Goal: Task Accomplishment & Management: Manage account settings

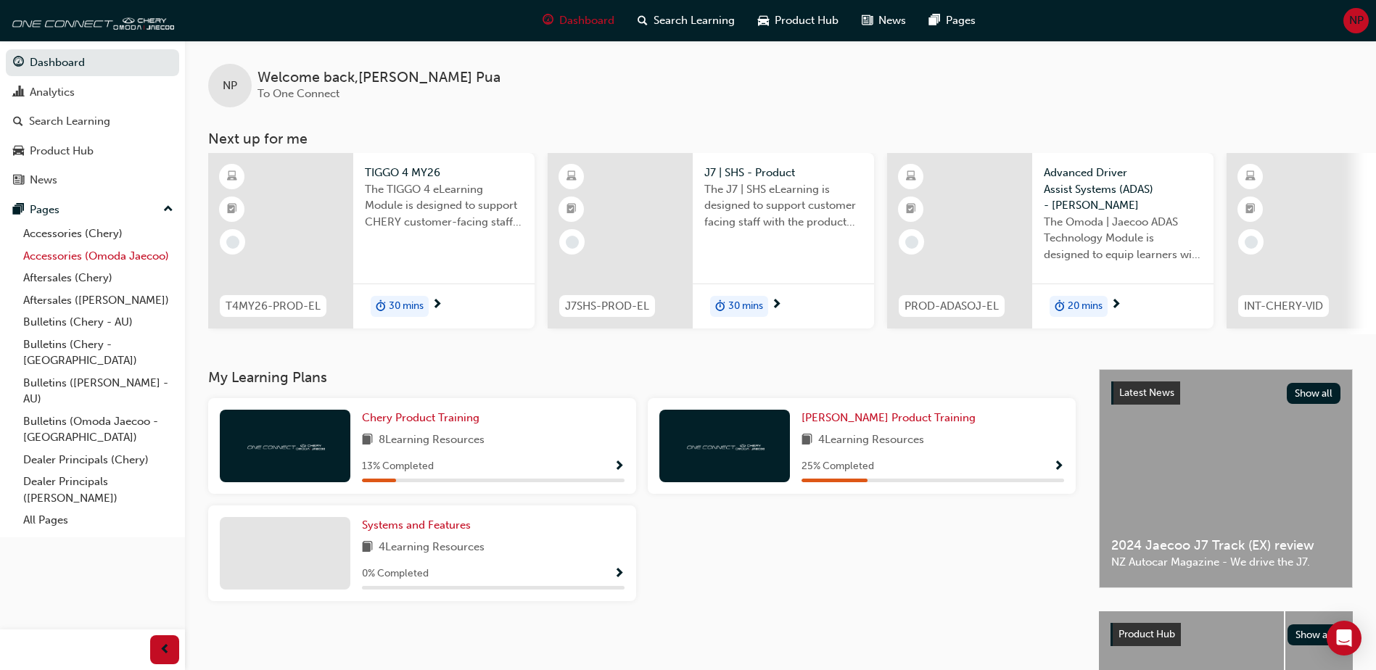
click at [41, 258] on link "Accessories (Omoda Jaecoo)" at bounding box center [98, 256] width 162 height 22
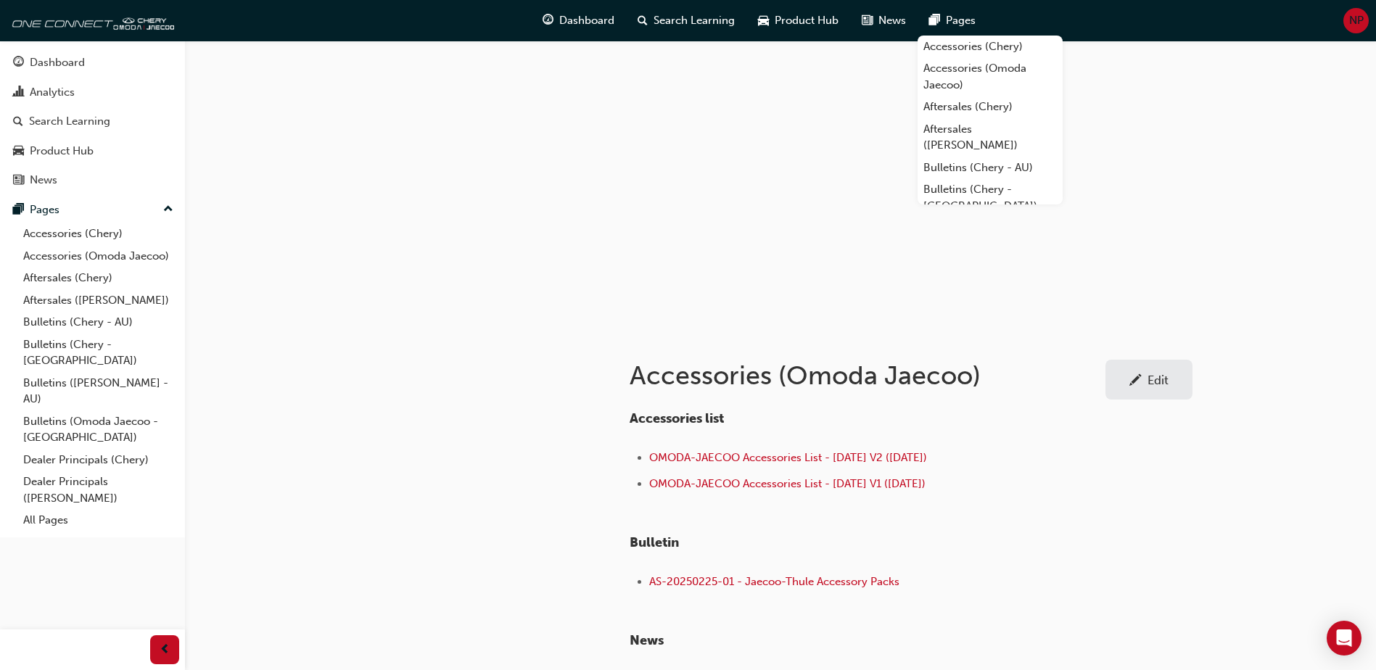
click at [1255, 482] on div "Accessories (Omoda Jaecoo) Edit Accessories list OMODA-JAECOO Accessories List …" at bounding box center [688, 415] width 1376 height 831
click at [1149, 374] on div "Edit" at bounding box center [1157, 380] width 21 height 15
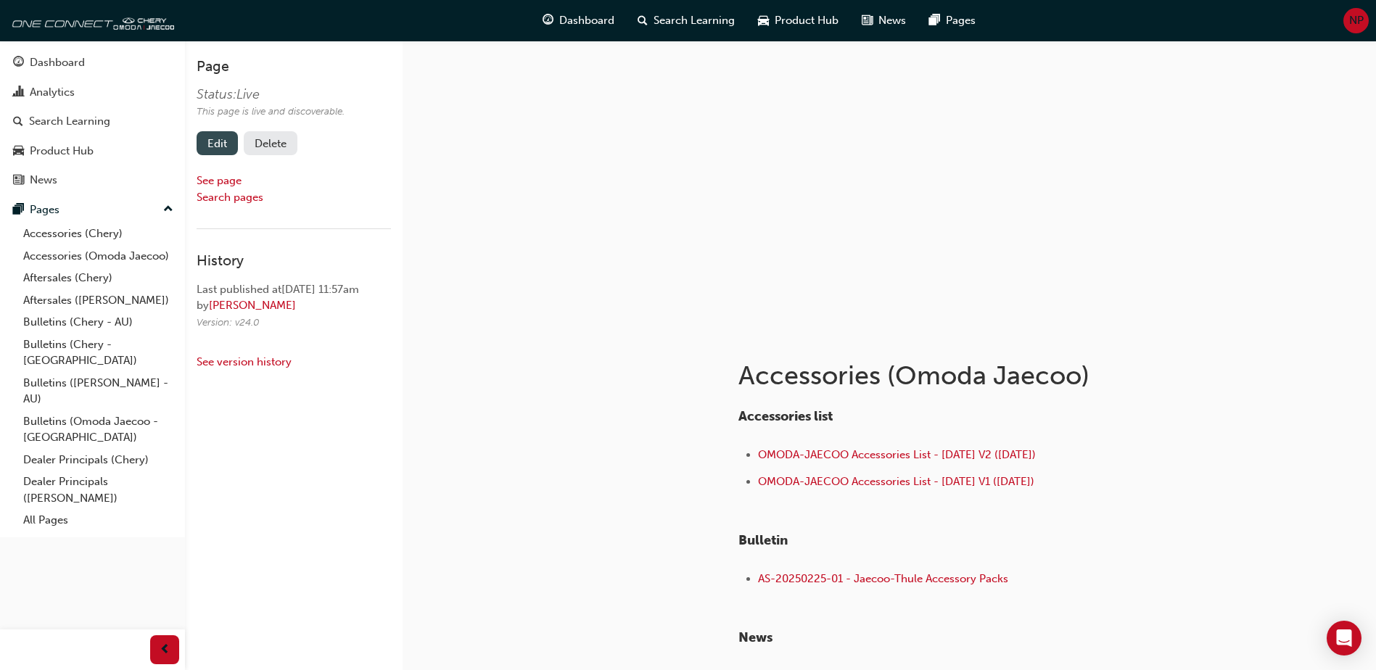
click at [226, 149] on link "Edit" at bounding box center [217, 143] width 41 height 24
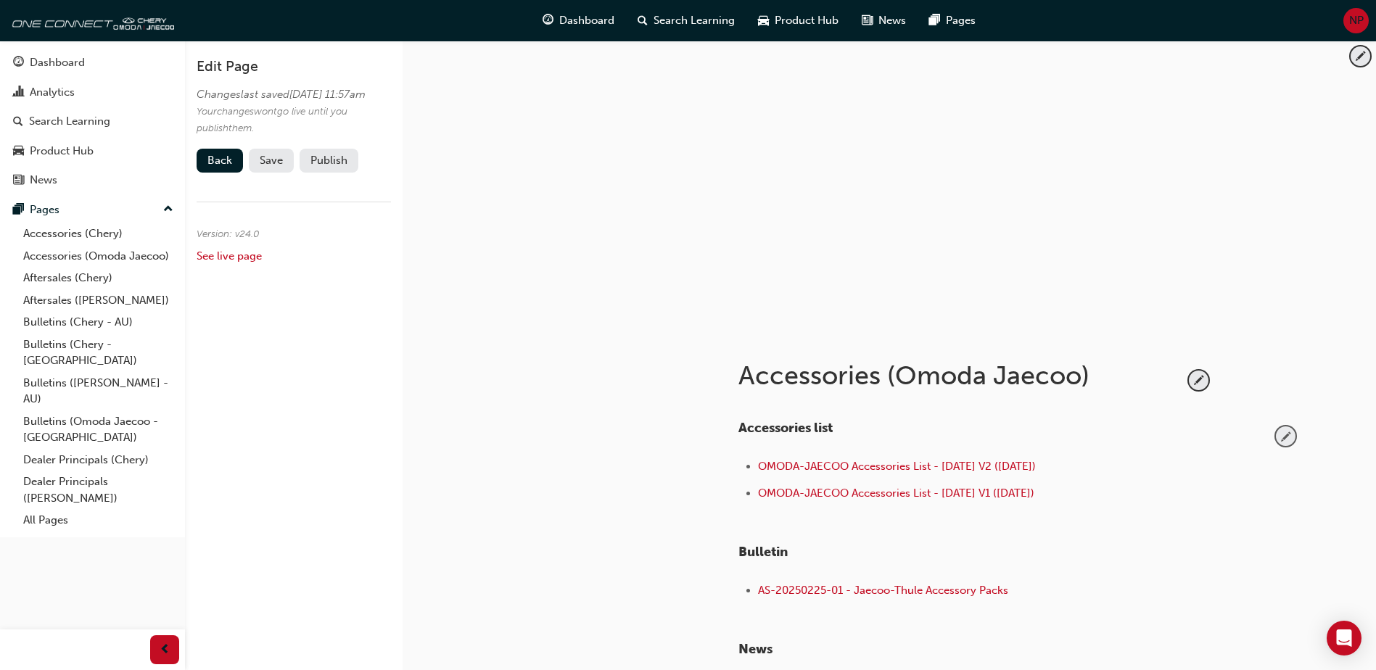
click at [1286, 441] on span "pencil-icon" at bounding box center [1286, 436] width 20 height 20
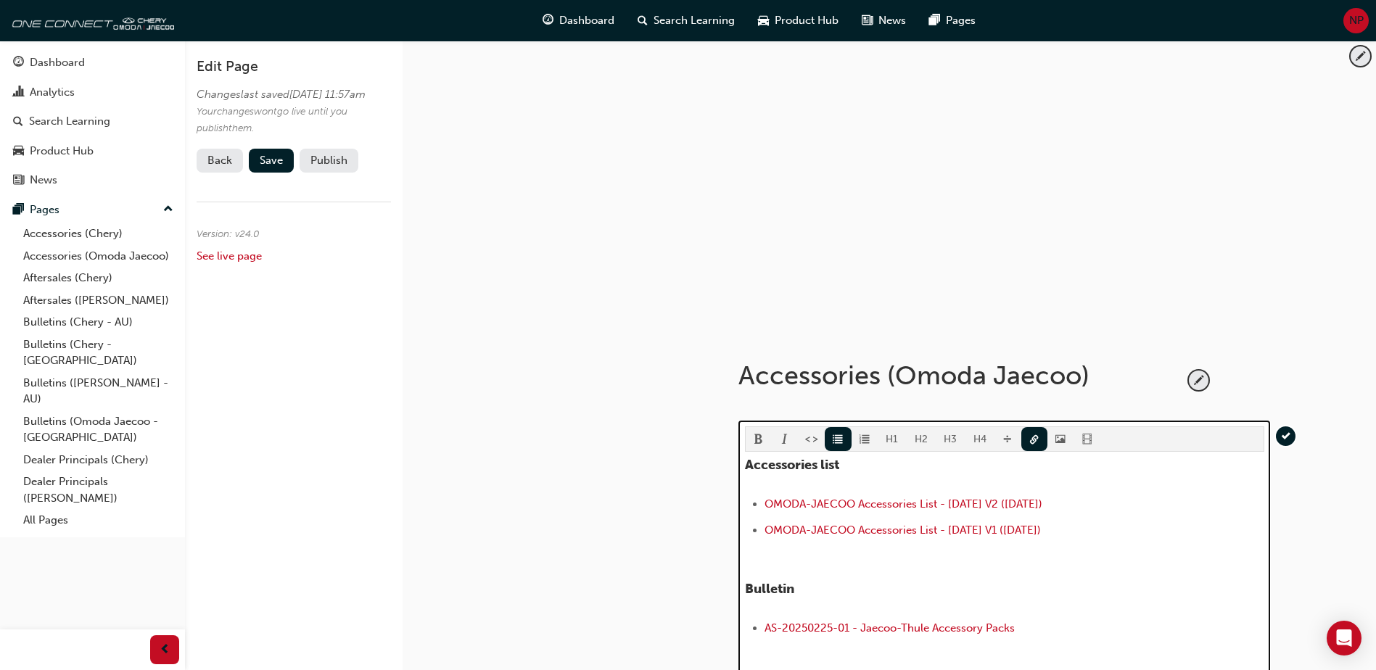
drag, startPoint x: 1070, startPoint y: 527, endPoint x: 730, endPoint y: 524, distance: 340.8
click at [730, 524] on div "Accessories (Omoda Jaecoo) H1 H2 H3 H4 Accessories list OMODA-JAECOO Accessorie…" at bounding box center [1019, 589] width 609 height 516
click at [762, 500] on ul "OMODA-JAECOO Accessories List - [DATE] V2 ([DATE]) ﻿ ﻿ ﻿" at bounding box center [1004, 519] width 519 height 48
click at [781, 503] on li "﻿ ﻿ ﻿" at bounding box center [1014, 505] width 500 height 21
click at [893, 511] on li "﻿ ﻿ ﻿" at bounding box center [1014, 505] width 500 height 21
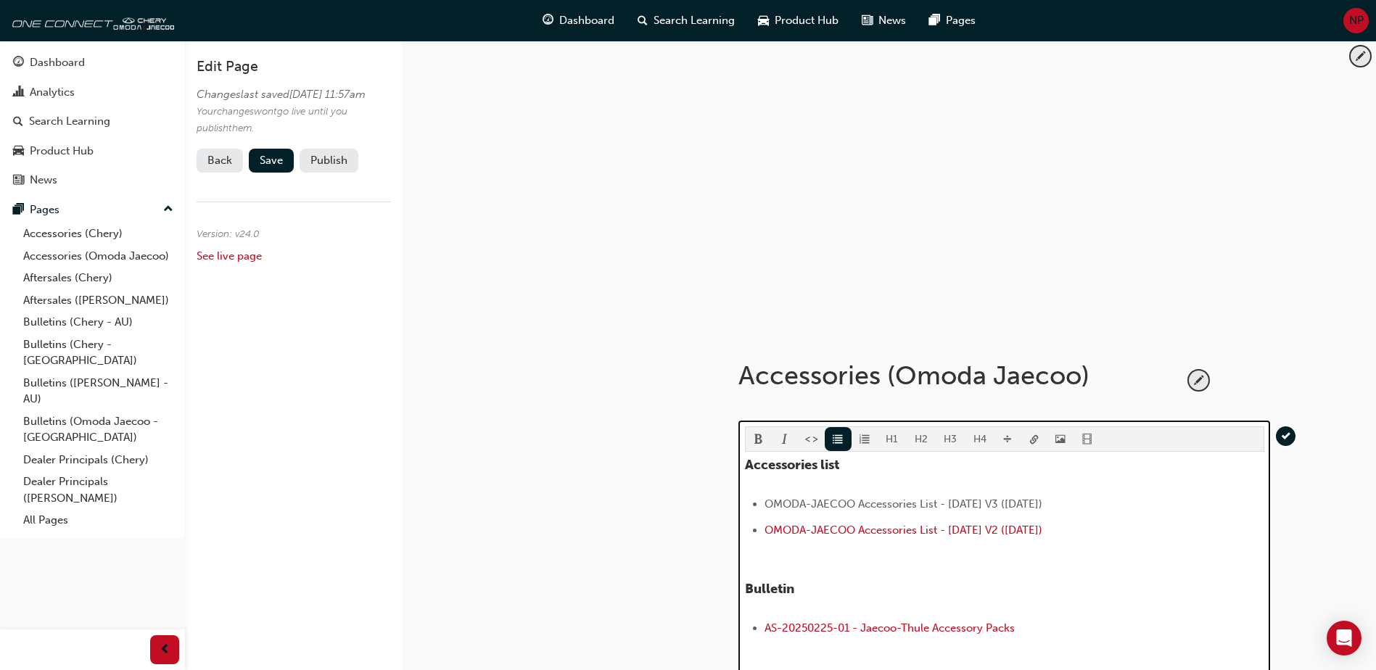
click at [1088, 496] on li "OMODA-JAECOO Accessories List - [DATE] V3 ([DATE]) ﻿ ﻿" at bounding box center [1014, 505] width 500 height 21
drag, startPoint x: 1067, startPoint y: 505, endPoint x: 753, endPoint y: 502, distance: 313.3
click at [764, 502] on li "OMODA-JAECOO Accessories List - [DATE] V3 ([DATE]) ﻿ ﻿" at bounding box center [1014, 505] width 500 height 21
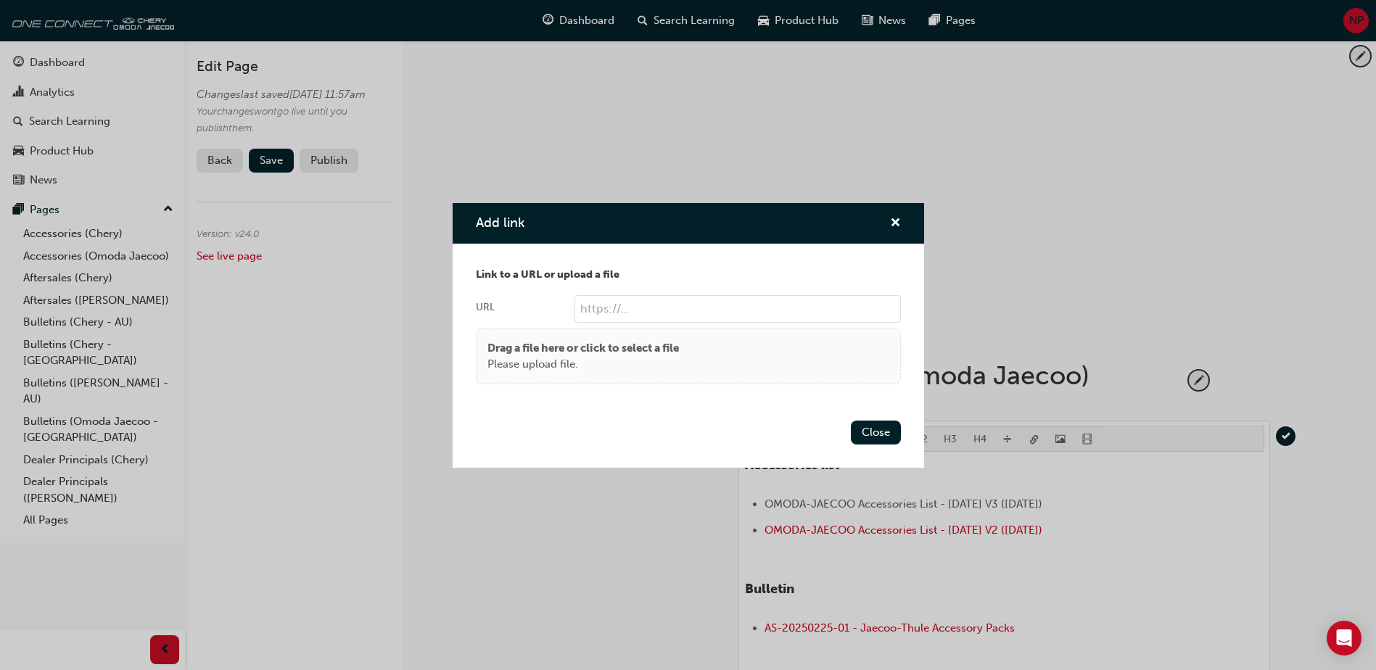
click at [1031, 435] on body "Your version of Internet Explorer is outdated and not supported. Please upgrade…" at bounding box center [688, 335] width 1376 height 670
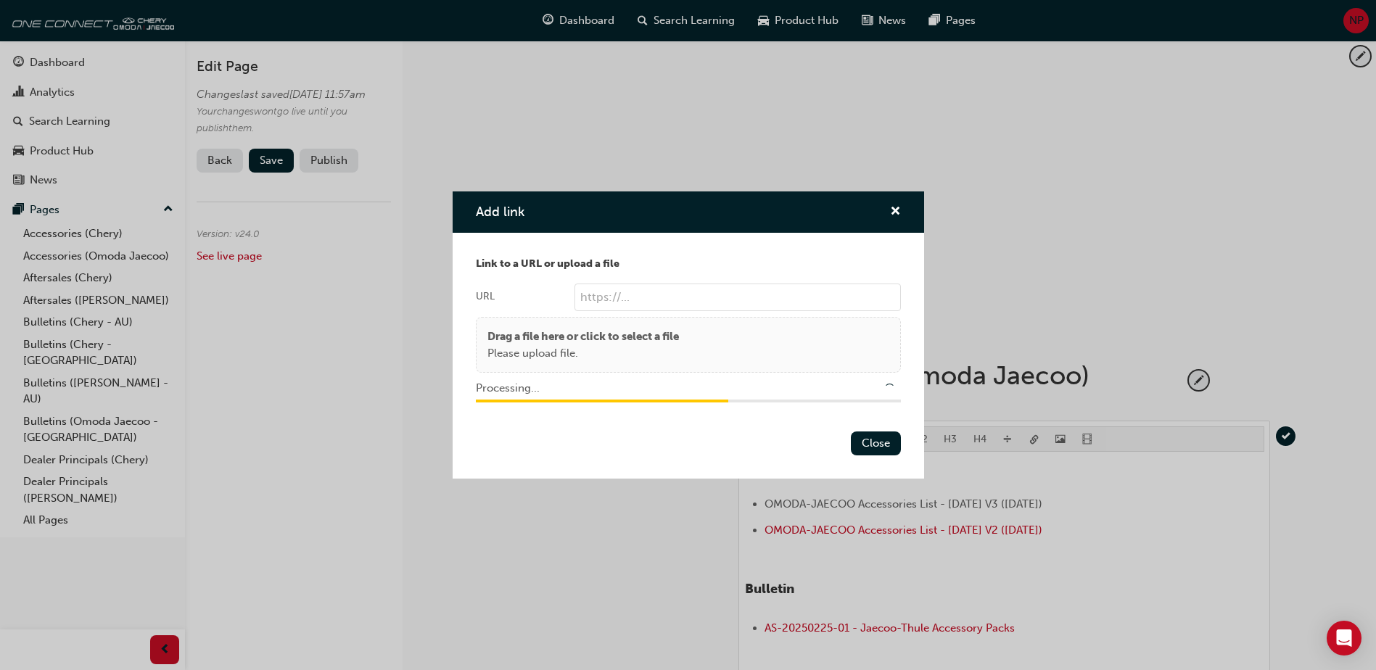
type input "/upload/9cdd659f-0c3e-4edc-9e48-bc456cfcd45f.pdf"
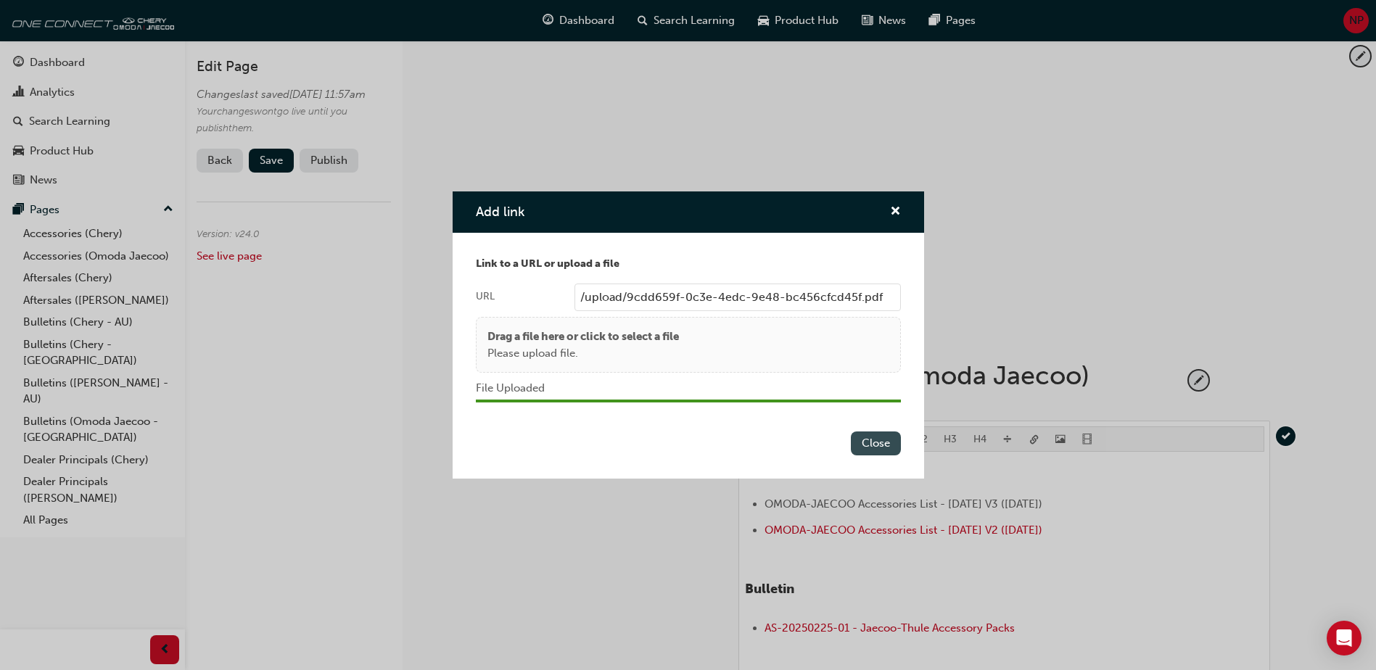
click at [872, 437] on button "Close" at bounding box center [876, 443] width 50 height 24
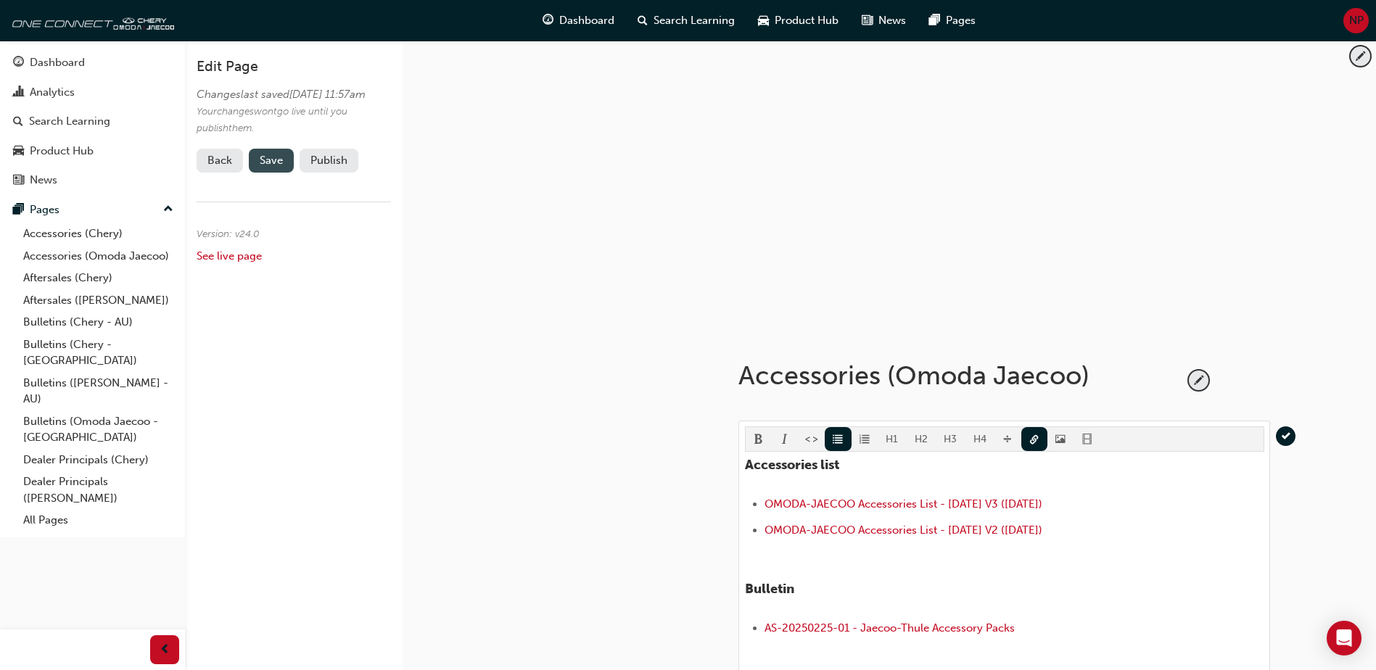
click at [287, 173] on button "Save" at bounding box center [271, 161] width 45 height 24
click at [344, 173] on button "Publish" at bounding box center [328, 161] width 59 height 24
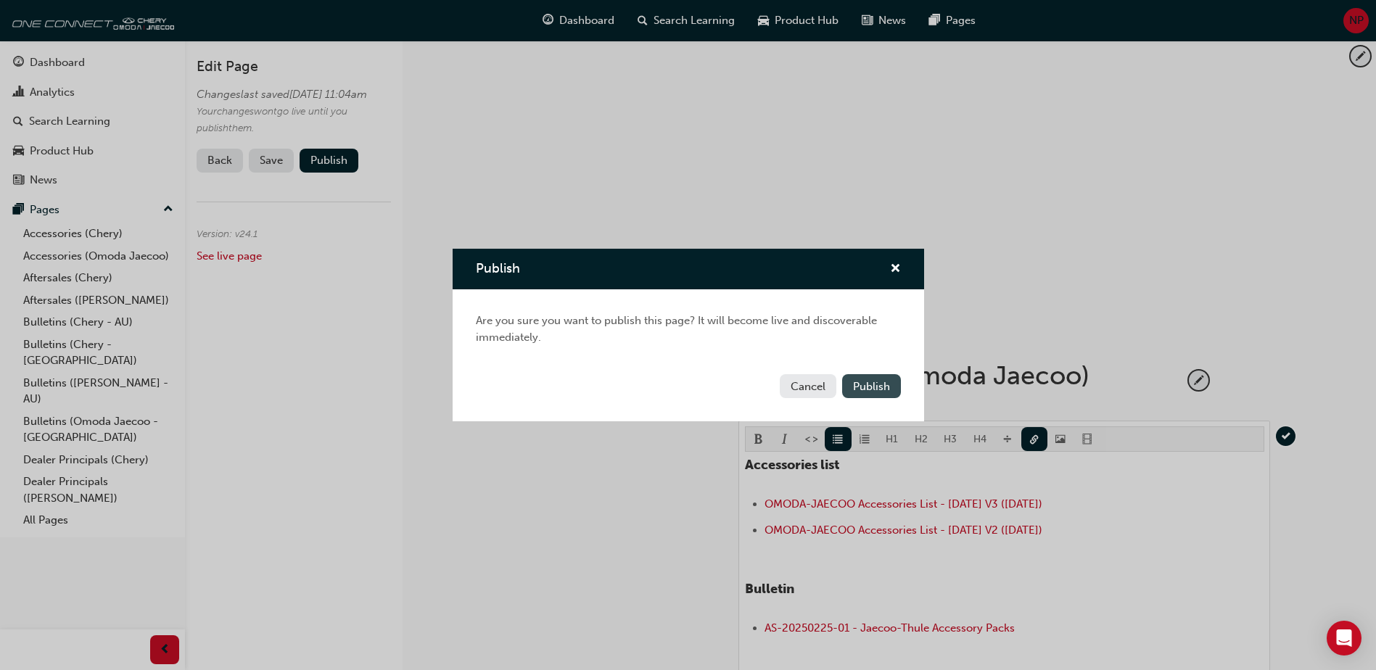
click at [875, 390] on span "Publish" at bounding box center [871, 386] width 37 height 13
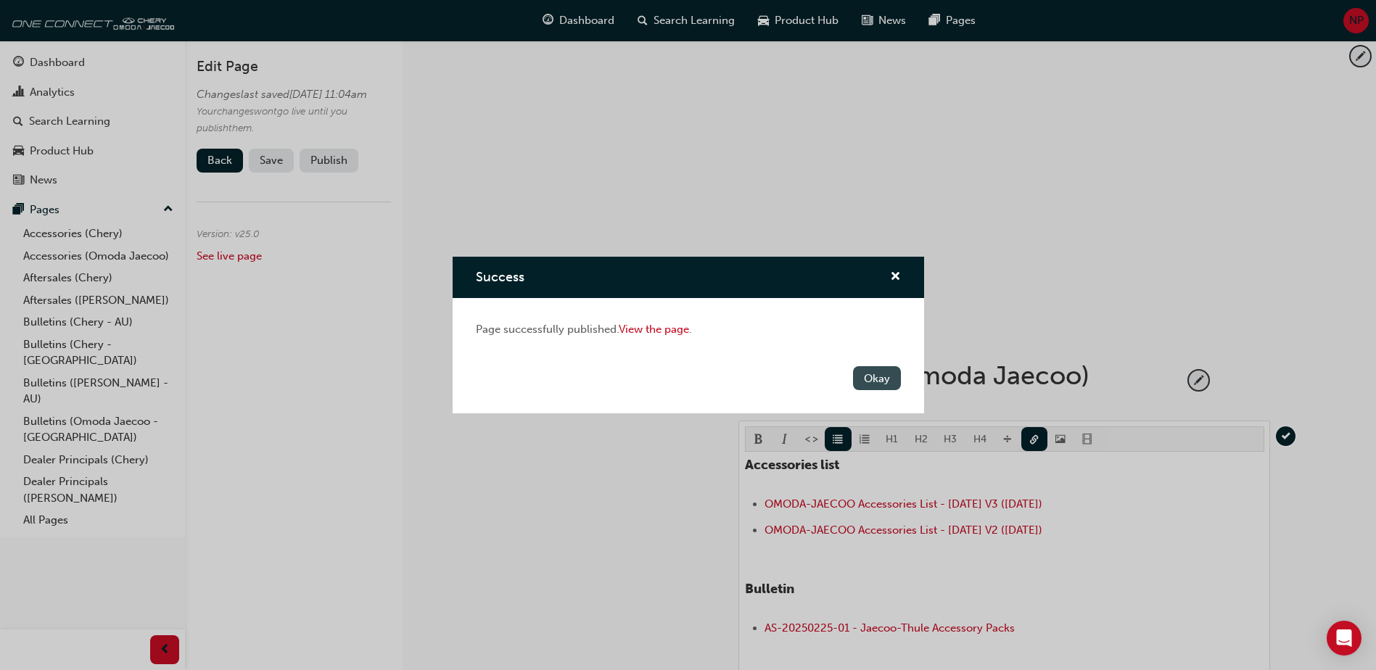
click at [886, 378] on button "Okay" at bounding box center [877, 378] width 48 height 24
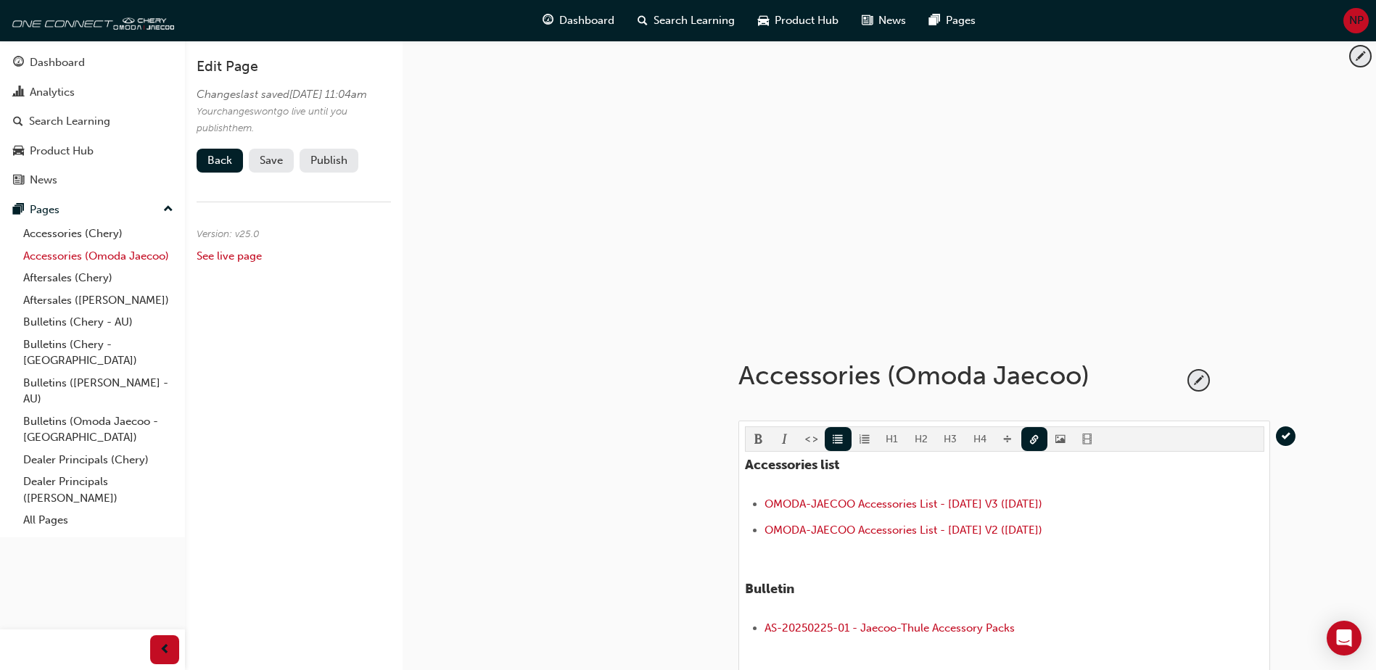
click at [146, 257] on link "Accessories (Omoda Jaecoo)" at bounding box center [98, 256] width 162 height 22
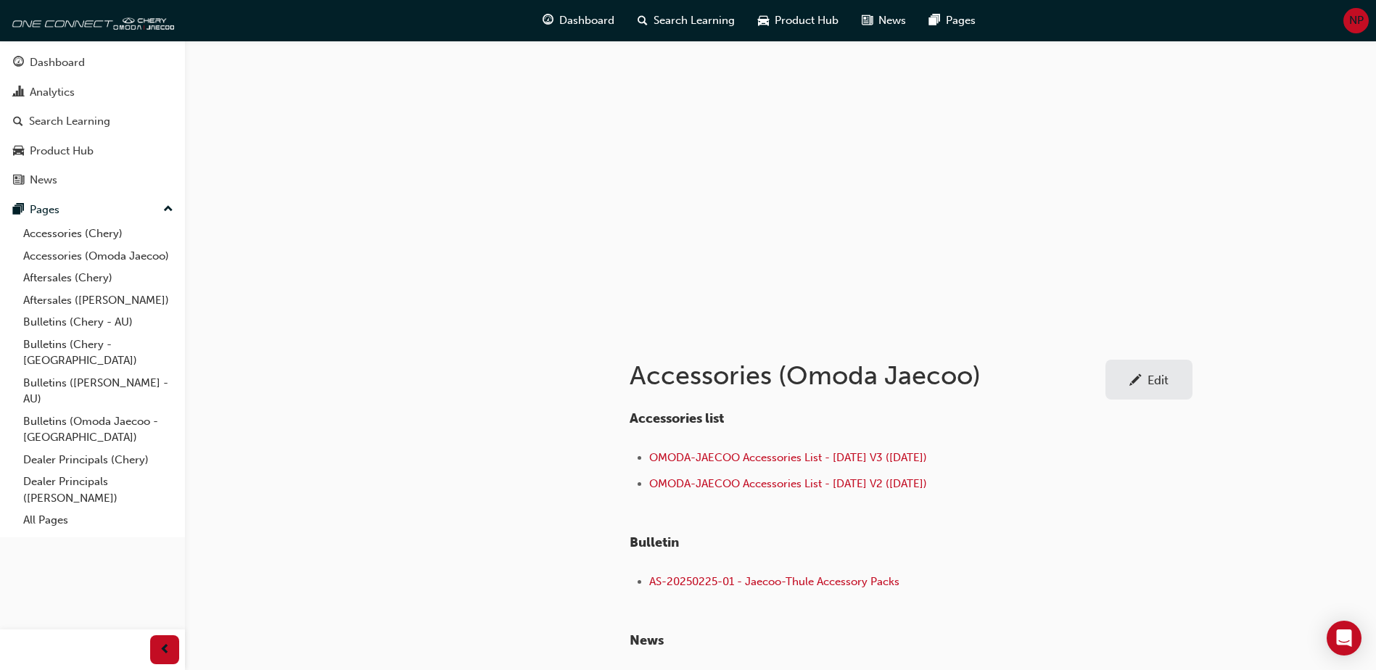
click at [1165, 389] on link "Edit" at bounding box center [1148, 380] width 87 height 40
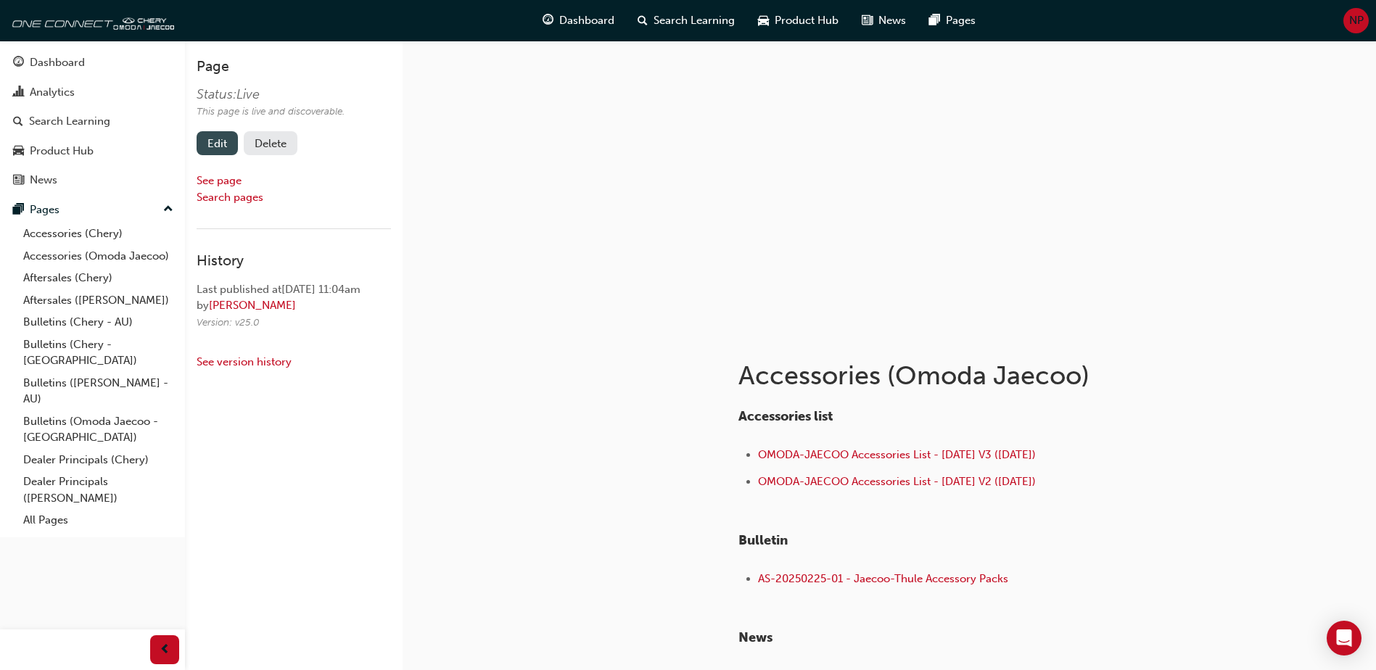
click at [209, 144] on link "Edit" at bounding box center [217, 143] width 41 height 24
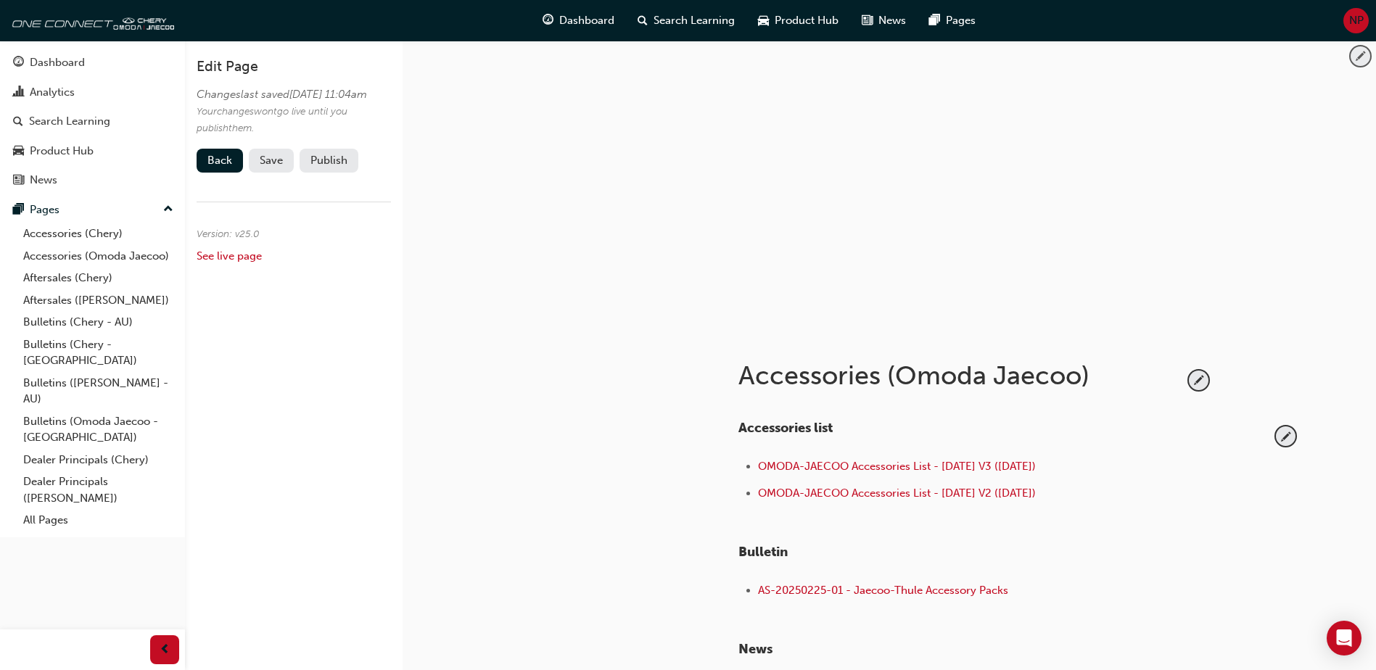
click at [1355, 57] on span "pencil-icon" at bounding box center [1360, 56] width 20 height 20
click at [1356, 56] on span "pencil-icon" at bounding box center [1360, 56] width 20 height 20
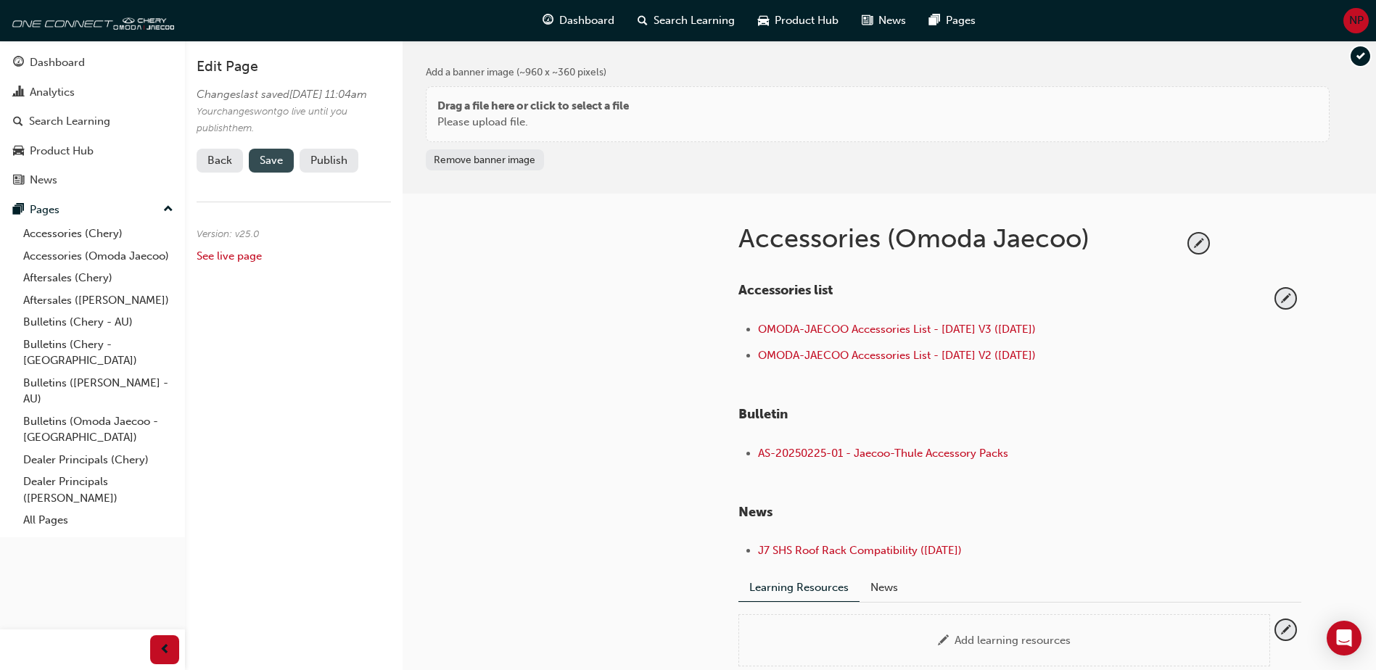
click at [276, 167] on span "Save" at bounding box center [271, 160] width 23 height 13
click at [336, 173] on button "Publish" at bounding box center [328, 161] width 59 height 24
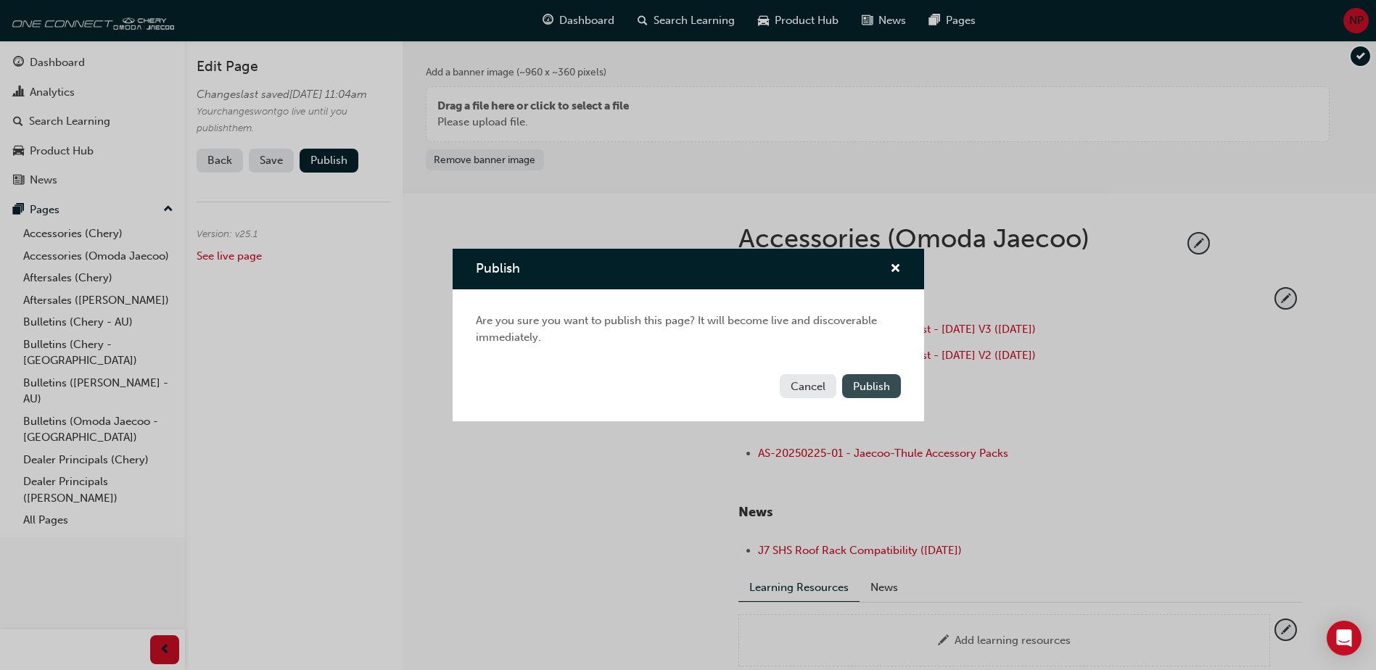
click at [887, 389] on span "Publish" at bounding box center [871, 386] width 37 height 13
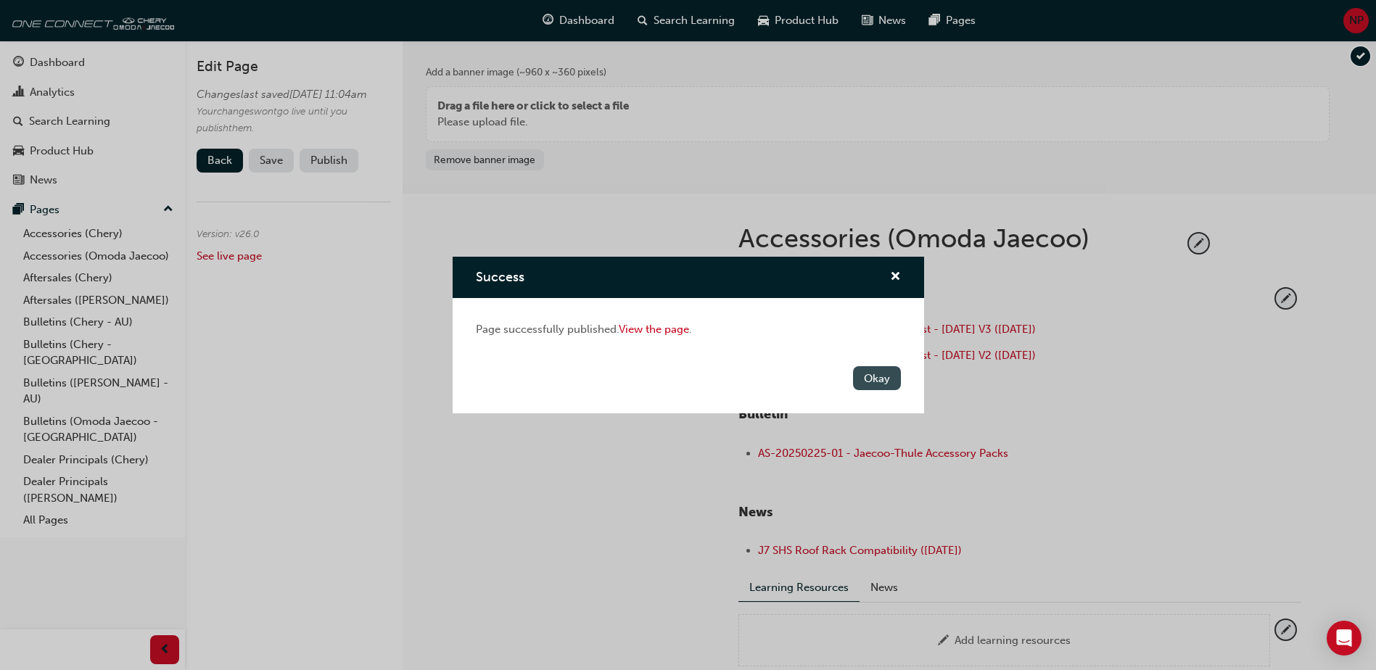
click at [885, 379] on button "Okay" at bounding box center [877, 378] width 48 height 24
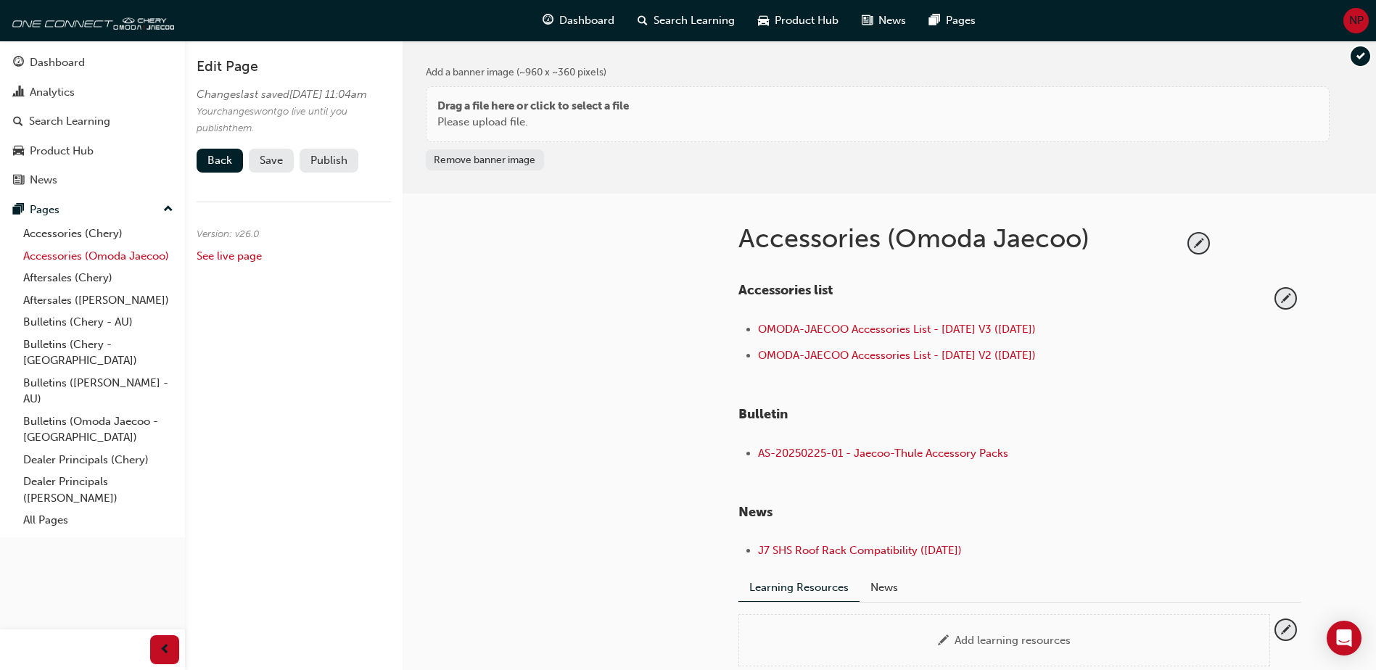
click at [97, 253] on link "Accessories (Omoda Jaecoo)" at bounding box center [98, 256] width 162 height 22
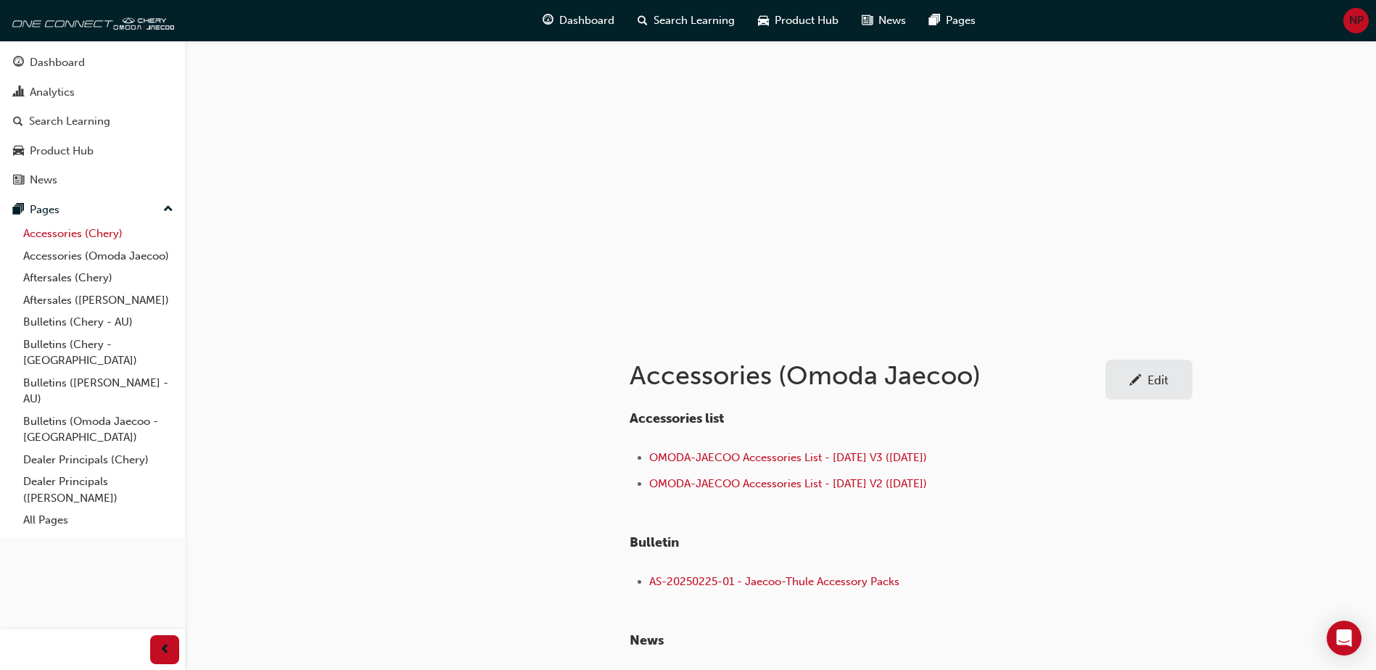
click at [77, 239] on link "Accessories (Chery)" at bounding box center [98, 234] width 162 height 22
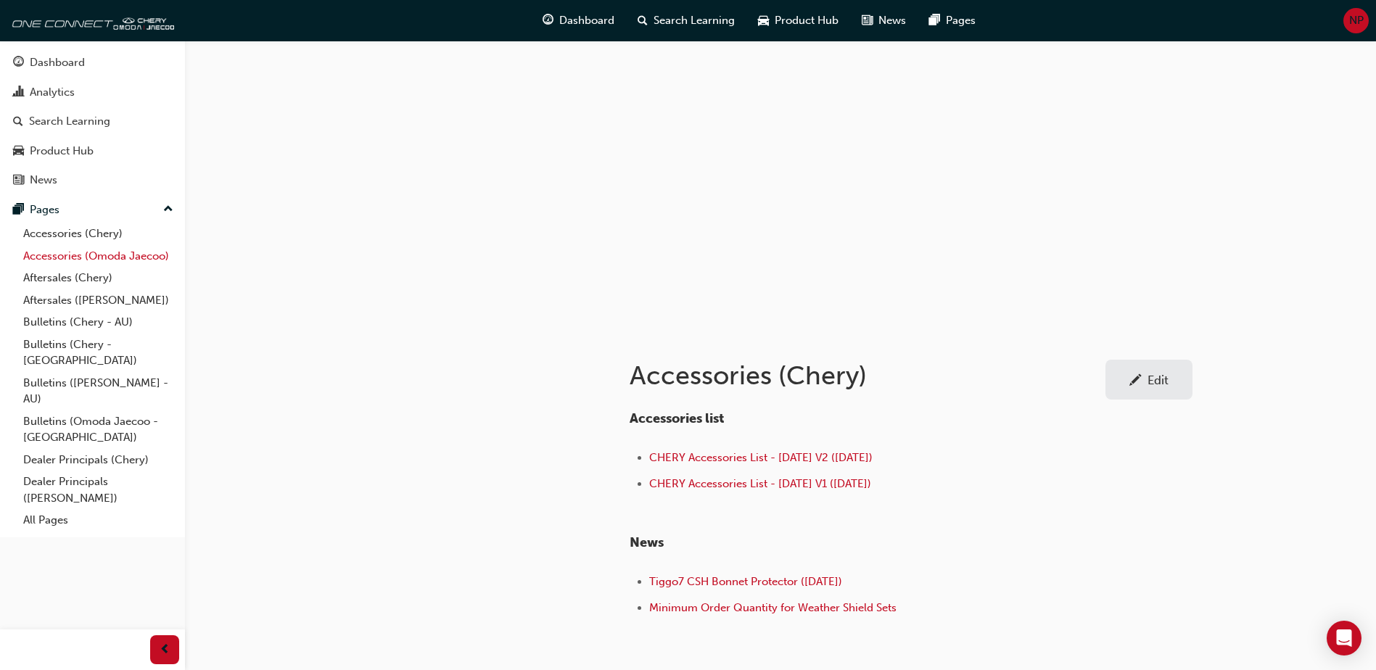
click at [84, 257] on link "Accessories (Omoda Jaecoo)" at bounding box center [98, 256] width 162 height 22
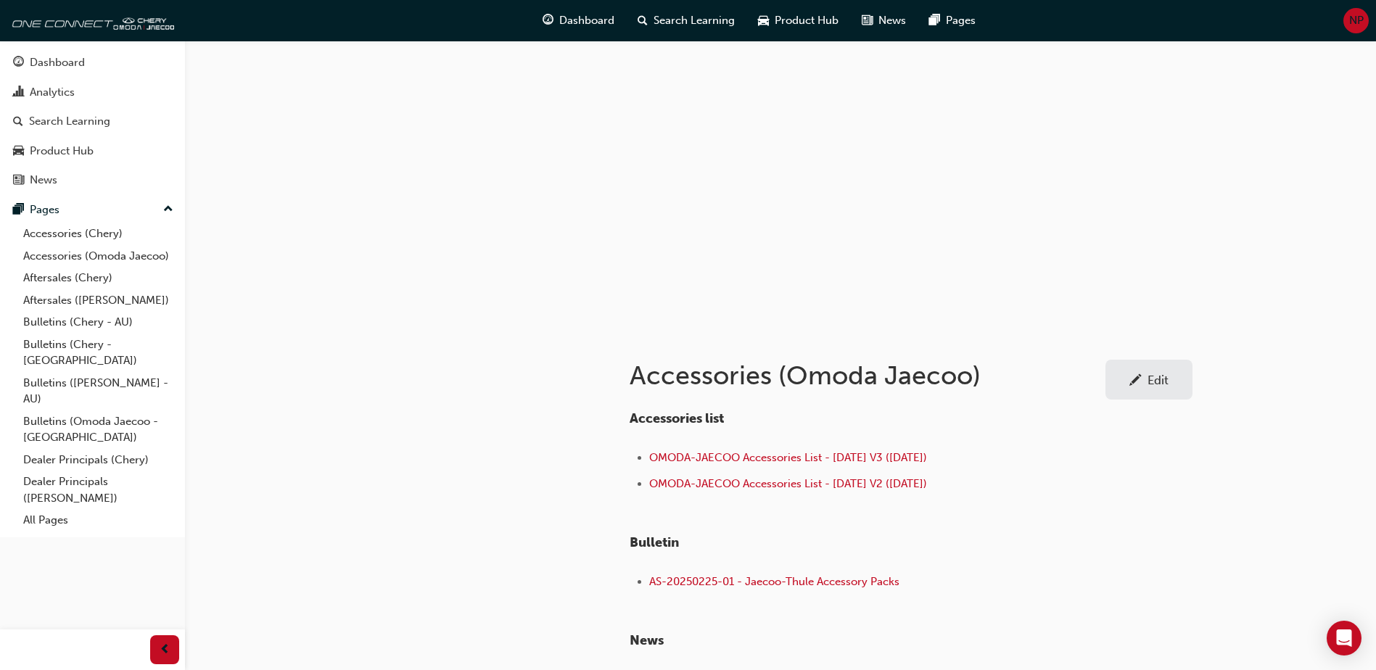
click at [768, 144] on div at bounding box center [780, 186] width 870 height 290
